Goal: Task Accomplishment & Management: Manage account settings

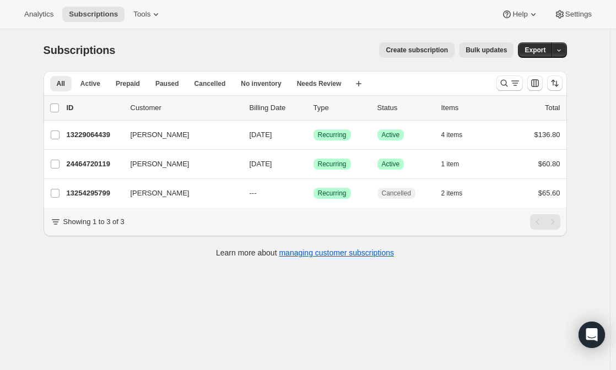
click at [57, 224] on div "Showing 1 to 3 of 3" at bounding box center [305, 221] width 510 height 15
click at [510, 84] on icon "Search and filter results" at bounding box center [504, 83] width 11 height 11
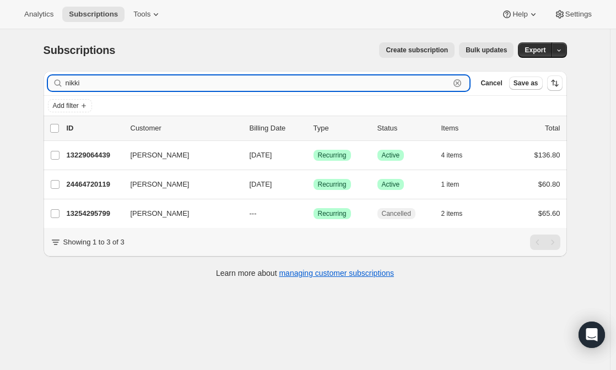
click at [240, 85] on input "nikki" at bounding box center [258, 82] width 384 height 15
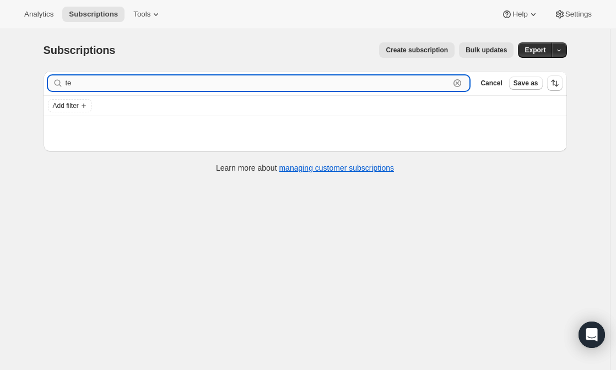
type input "t"
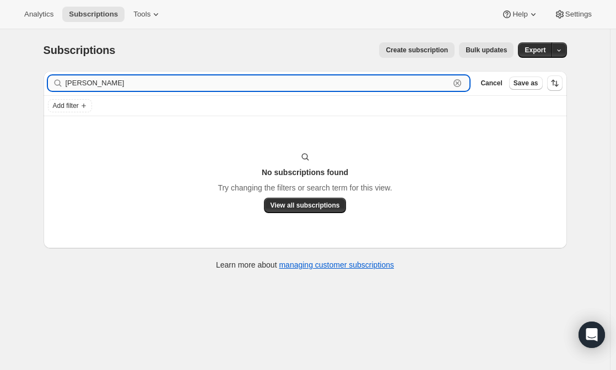
click at [240, 85] on input "laura terry" at bounding box center [258, 82] width 384 height 15
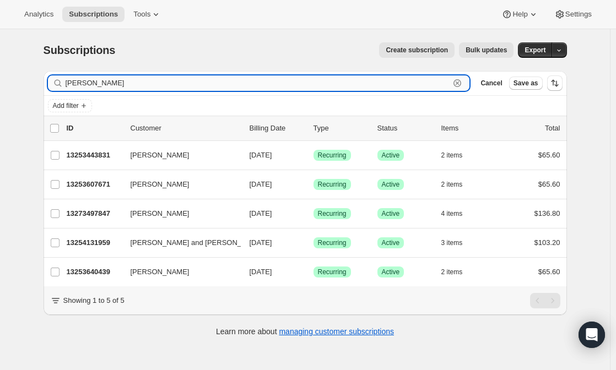
click at [214, 78] on input "[PERSON_NAME]" at bounding box center [258, 82] width 384 height 15
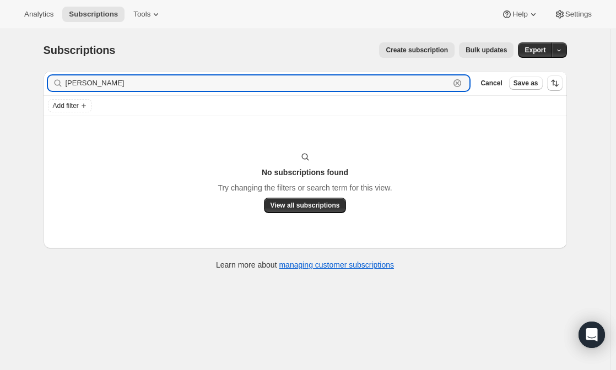
type input "laura terry"
click at [118, 80] on input "laura terry" at bounding box center [258, 82] width 384 height 15
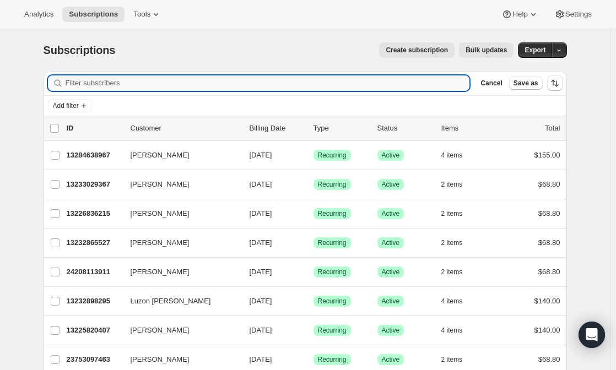
click at [124, 85] on input "Filter subscribers" at bounding box center [268, 82] width 404 height 15
paste input "laura.terrygreen@gmail.com"
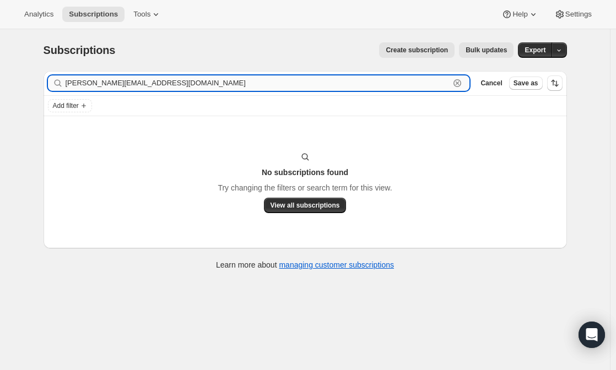
click at [146, 80] on input "laura.terrygreen@gmail.com" at bounding box center [258, 82] width 384 height 15
paste input "+1 510-501-1267"
click at [82, 83] on input "+1 510-501-1267" at bounding box center [258, 82] width 384 height 15
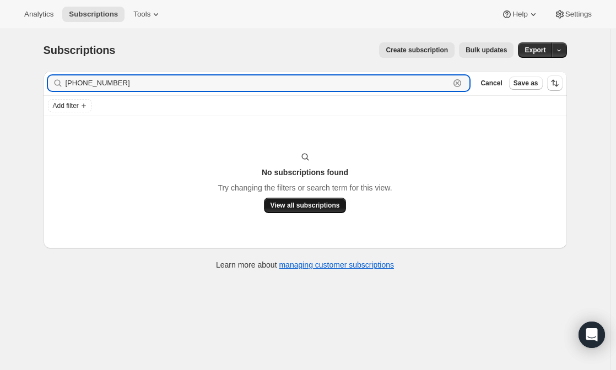
type input "510-501-1267"
click at [327, 208] on span "View all subscriptions" at bounding box center [304, 205] width 69 height 9
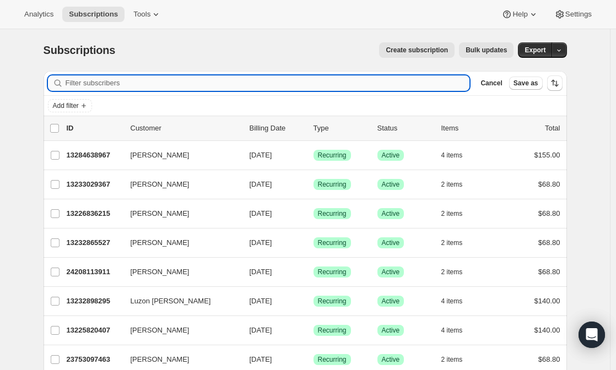
click at [98, 77] on input "Filter subscribers" at bounding box center [268, 82] width 404 height 15
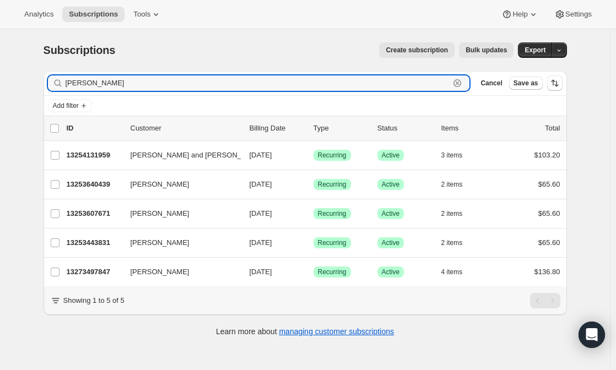
type input "[PERSON_NAME]"
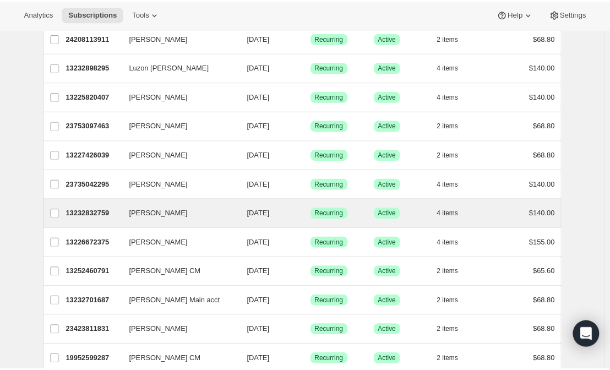
scroll to position [215, 0]
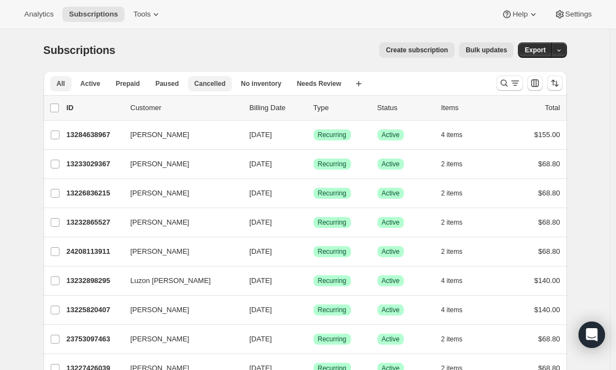
click at [205, 83] on span "Cancelled" at bounding box center [209, 83] width 31 height 9
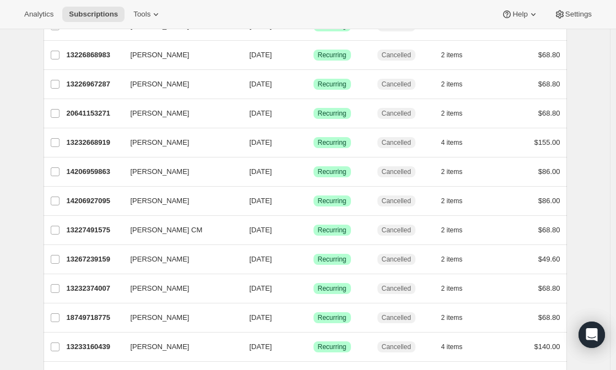
scroll to position [285, 0]
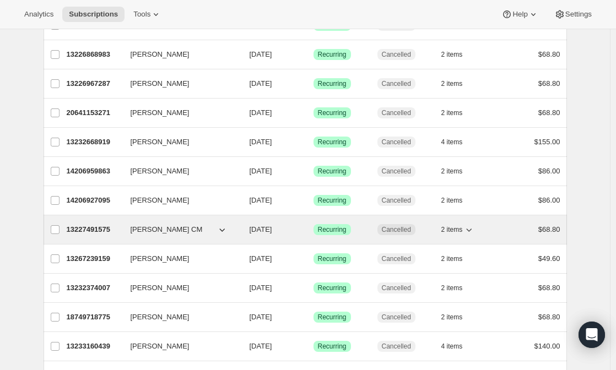
click at [133, 228] on span "[PERSON_NAME] CM" at bounding box center [167, 229] width 72 height 11
click at [96, 228] on p "13227491575" at bounding box center [94, 229] width 55 height 11
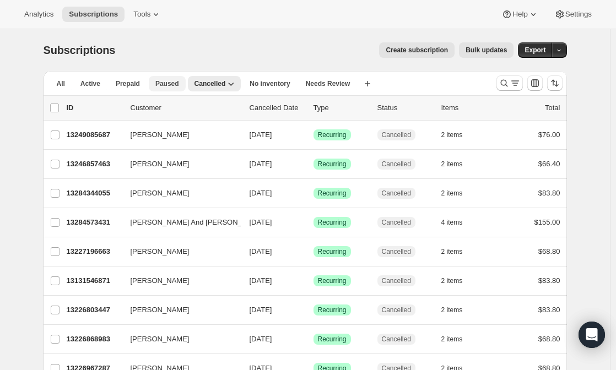
scroll to position [1, 0]
click at [166, 88] on button "Paused" at bounding box center [167, 82] width 37 height 15
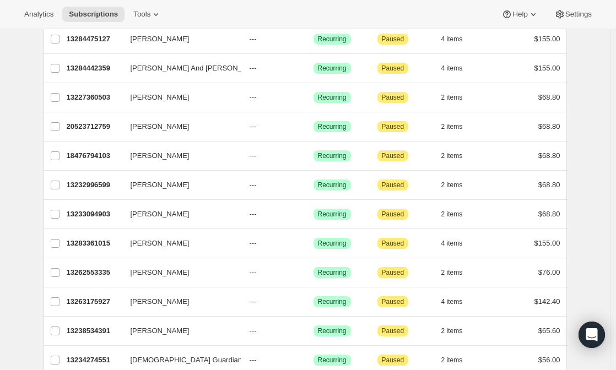
scroll to position [0, 0]
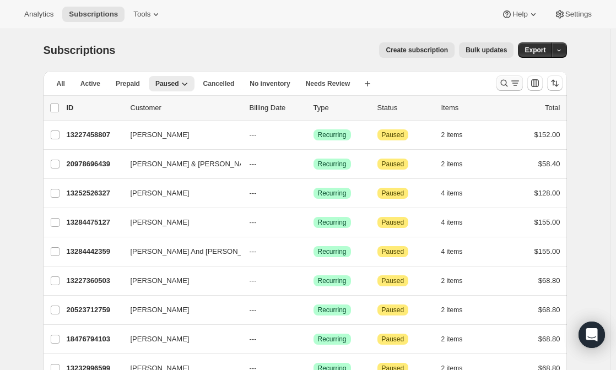
click at [514, 83] on icon "Search and filter results" at bounding box center [515, 83] width 11 height 11
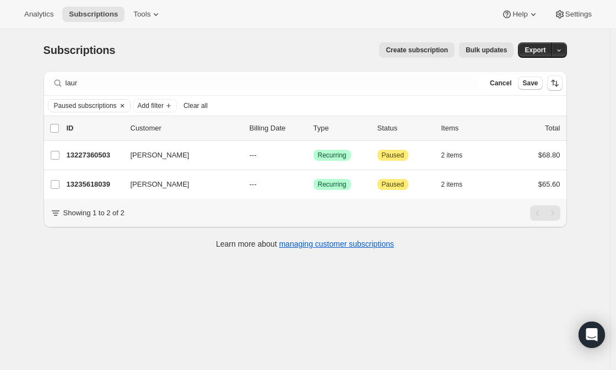
click at [122, 110] on icon "Clear" at bounding box center [122, 105] width 9 height 9
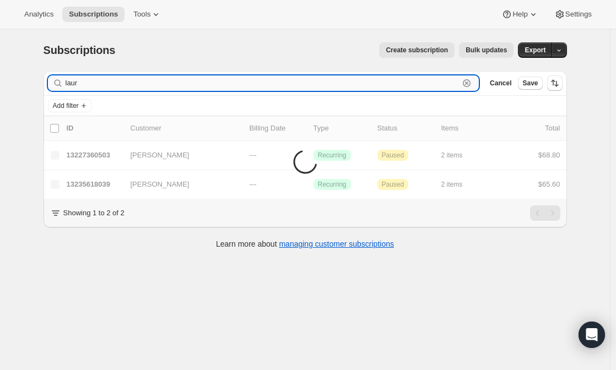
click at [112, 82] on input "laur" at bounding box center [263, 82] width 394 height 15
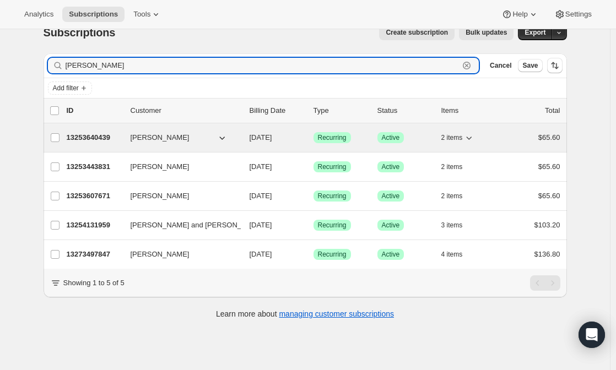
scroll to position [18, 0]
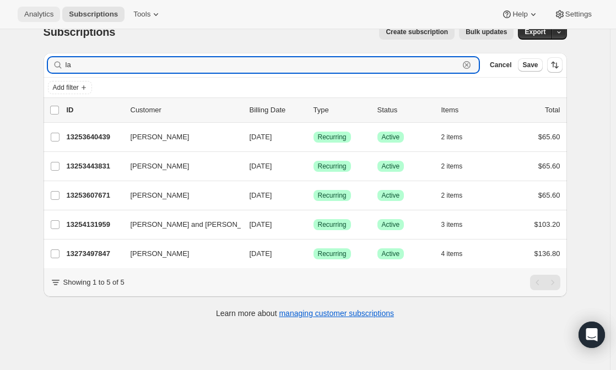
type input "l"
